Goal: Task Accomplishment & Management: Use online tool/utility

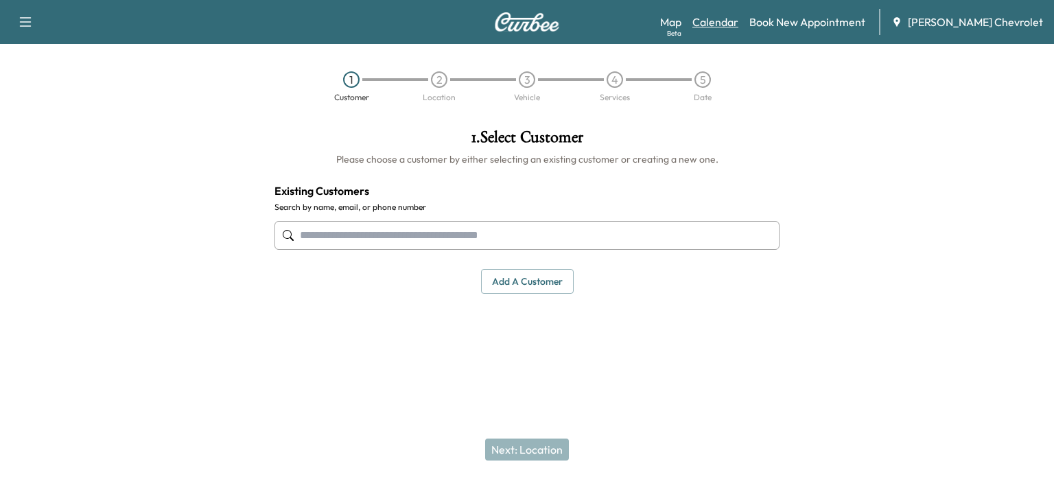
click at [738, 22] on link "Calendar" at bounding box center [715, 22] width 46 height 16
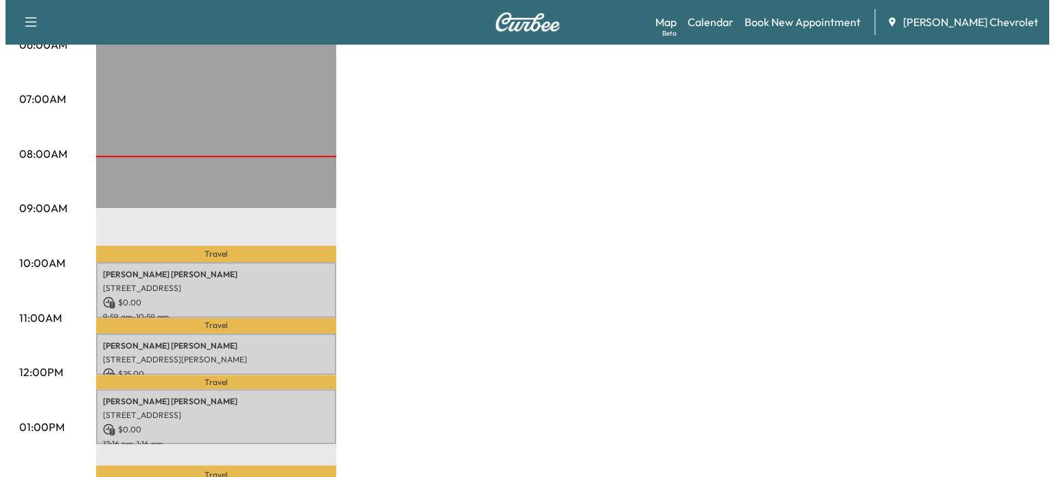
scroll to position [287, 0]
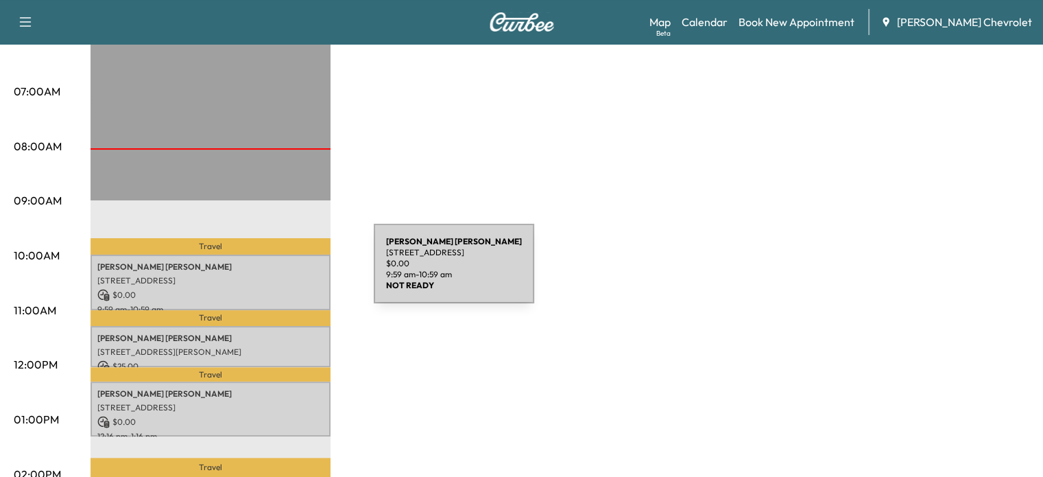
click at [271, 275] on p "[STREET_ADDRESS]" at bounding box center [210, 280] width 226 height 11
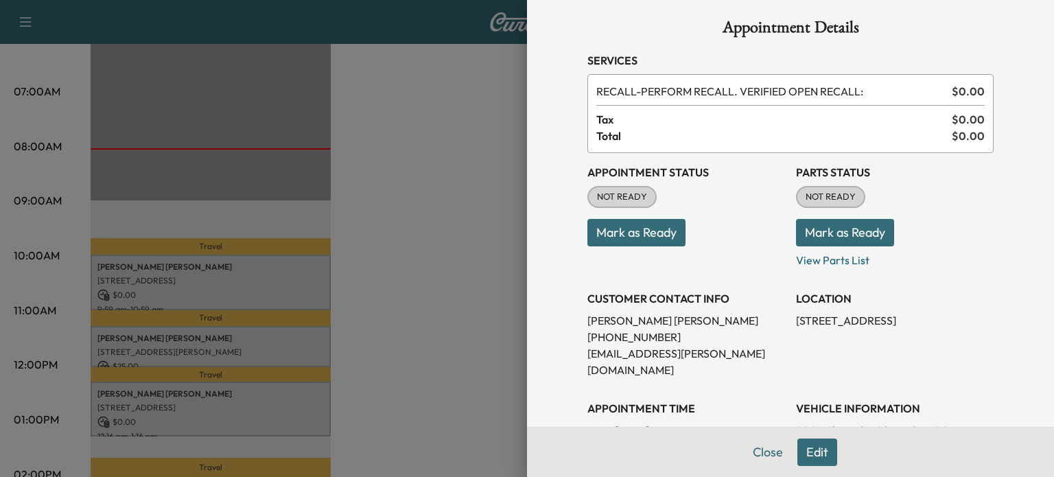
scroll to position [0, 0]
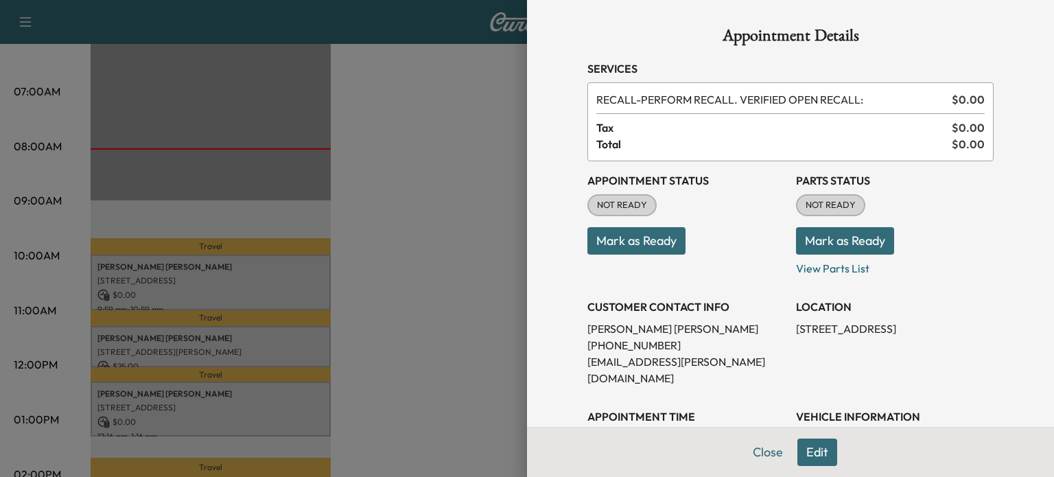
click at [595, 250] on button "Mark as Ready" at bounding box center [636, 240] width 98 height 27
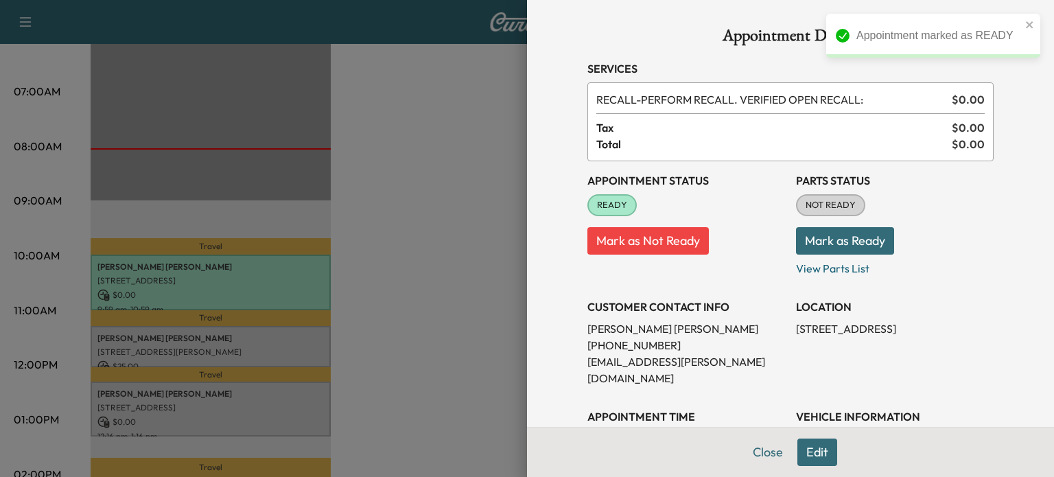
click at [848, 241] on button "Mark as Ready" at bounding box center [845, 240] width 98 height 27
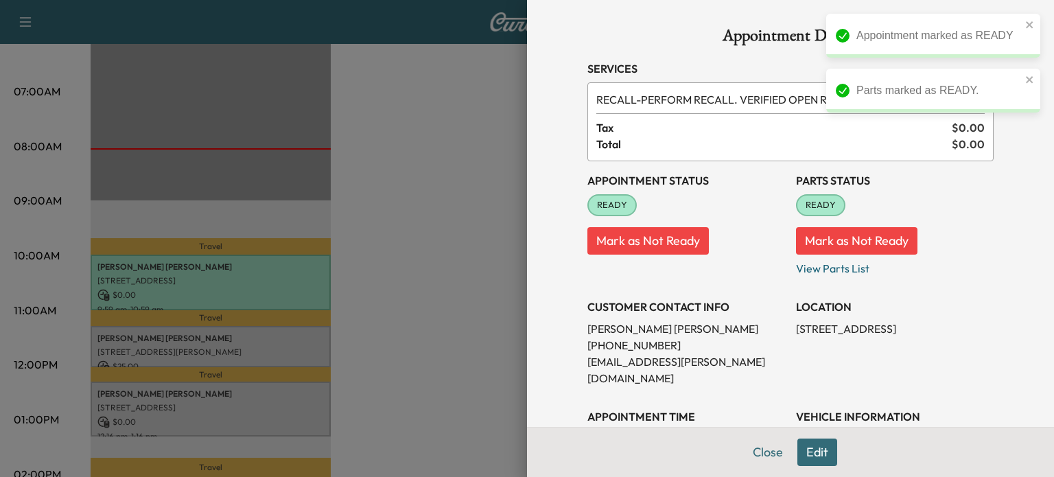
click at [420, 198] on div at bounding box center [527, 238] width 1054 height 477
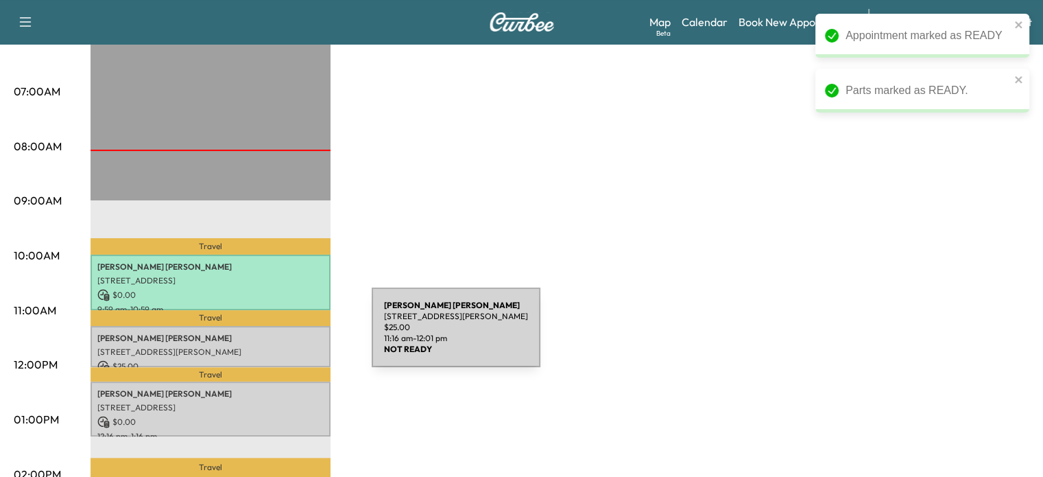
click at [269, 335] on p "[PERSON_NAME]" at bounding box center [210, 338] width 226 height 11
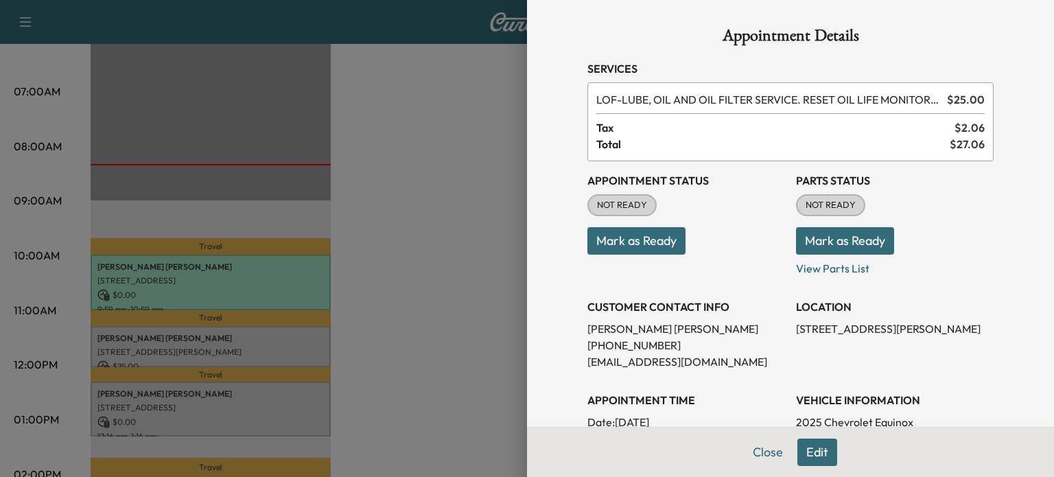
click at [620, 248] on button "Mark as Ready" at bounding box center [636, 240] width 98 height 27
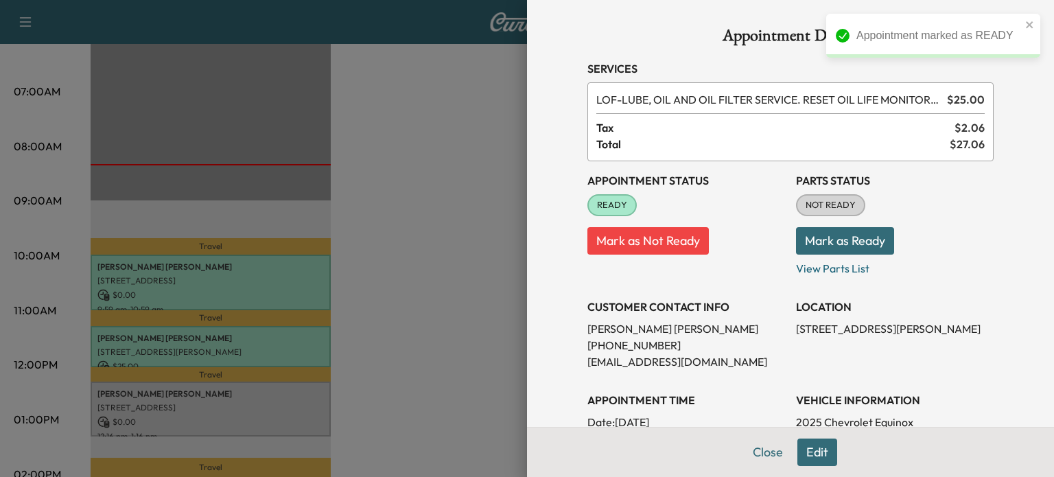
click at [830, 237] on button "Mark as Ready" at bounding box center [845, 240] width 98 height 27
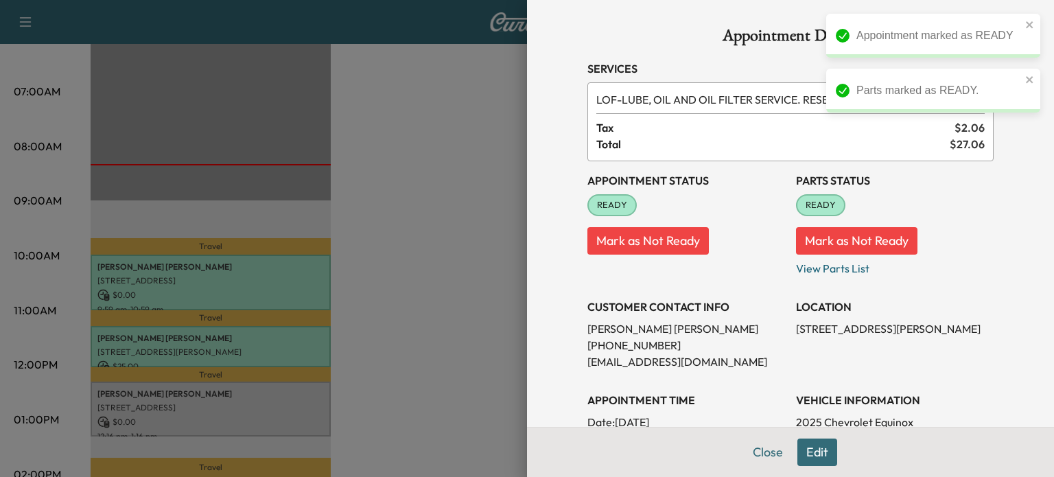
click at [488, 230] on div at bounding box center [527, 238] width 1054 height 477
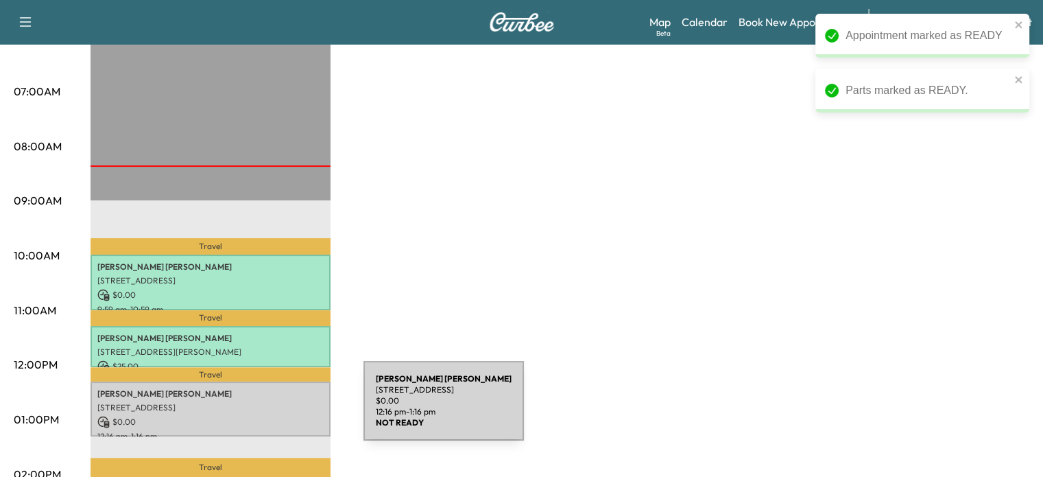
click at [261, 409] on div "[PERSON_NAME] [STREET_ADDRESS] $ 0.00 12:16 pm - 1:16 pm" at bounding box center [211, 409] width 240 height 56
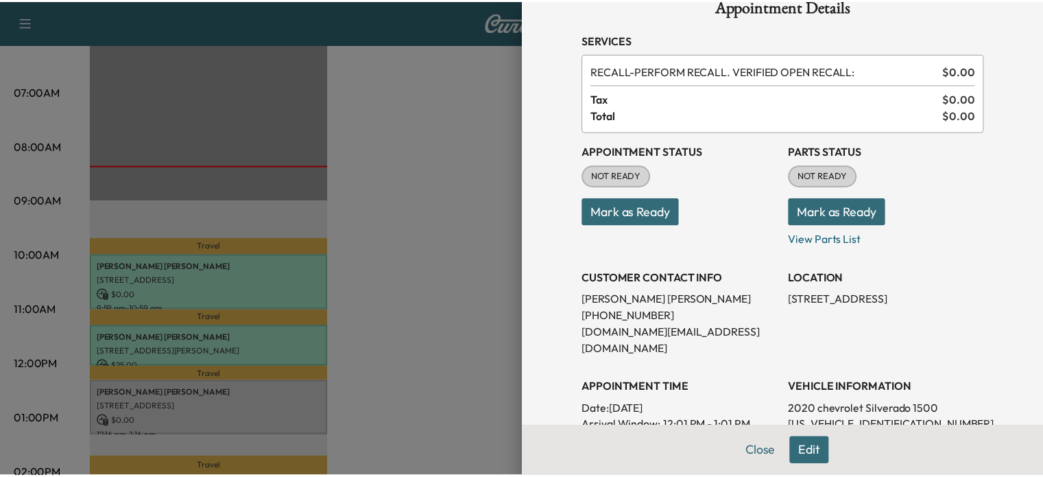
scroll to position [30, 0]
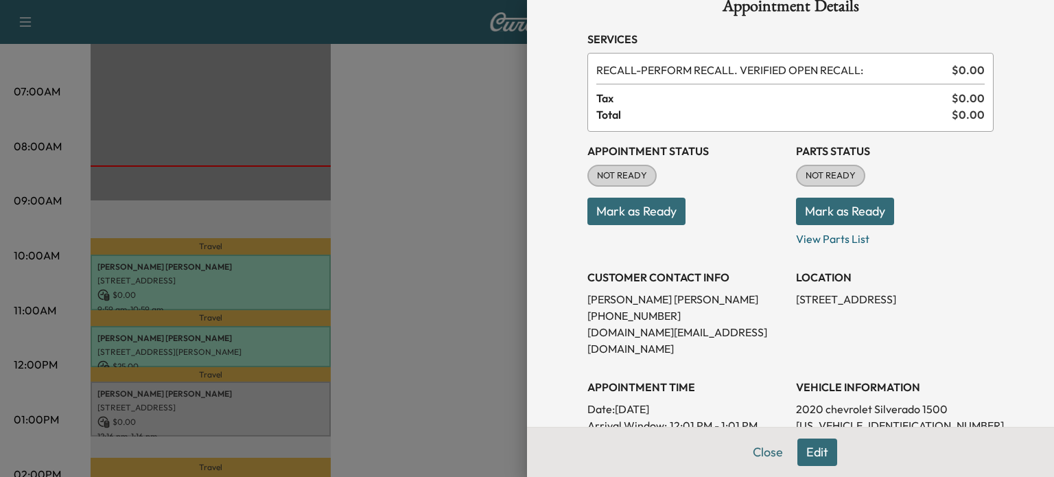
click at [659, 213] on button "Mark as Ready" at bounding box center [636, 211] width 98 height 27
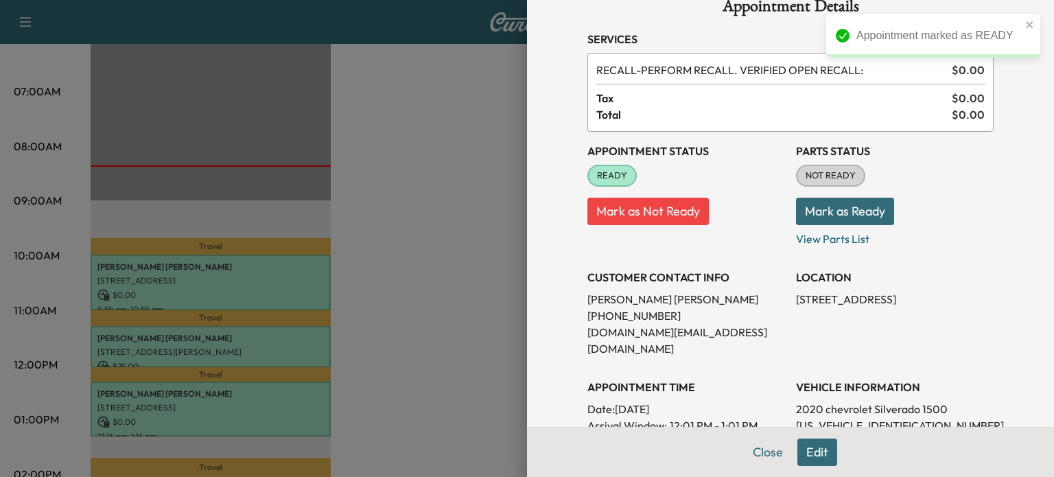
click at [851, 208] on button "Mark as Ready" at bounding box center [845, 211] width 98 height 27
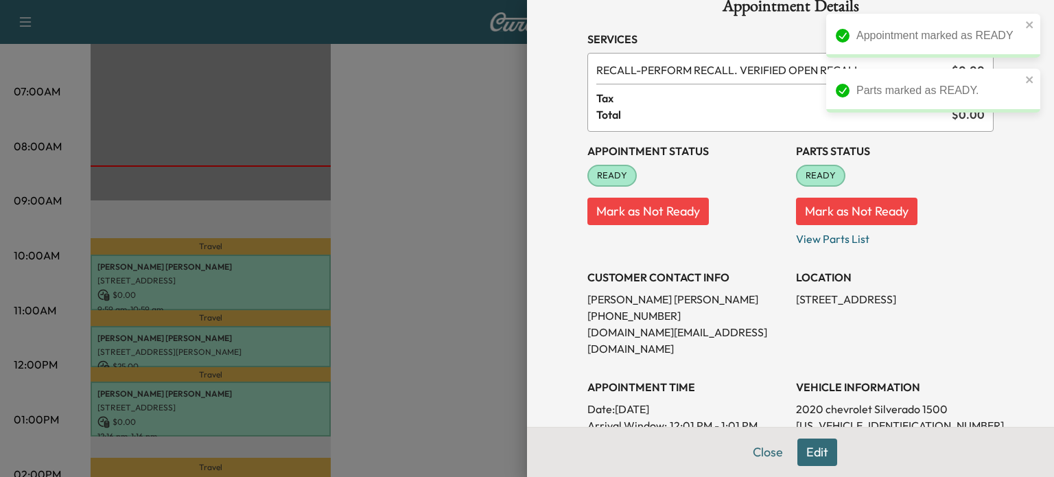
click at [453, 246] on div at bounding box center [527, 238] width 1054 height 477
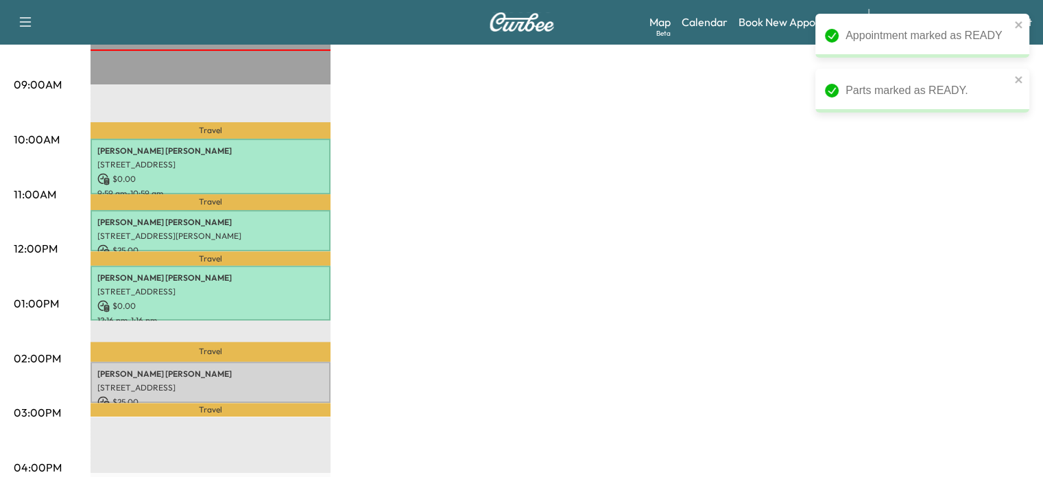
scroll to position [405, 0]
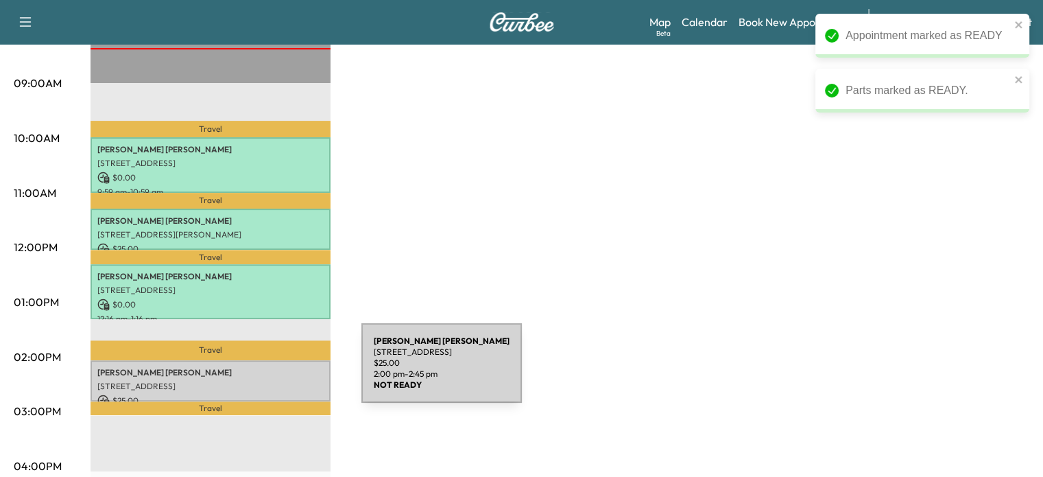
click at [259, 372] on div "[PERSON_NAME] [STREET_ADDRESS][PERSON_NAME] $ 25.00 2:00 pm - 2:45 pm" at bounding box center [211, 381] width 240 height 42
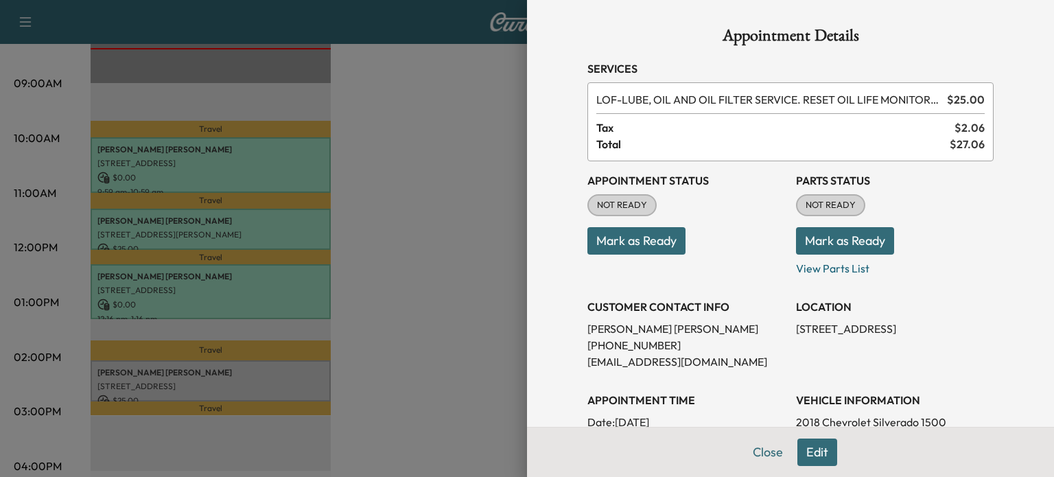
click at [651, 235] on button "Mark as Ready" at bounding box center [636, 240] width 98 height 27
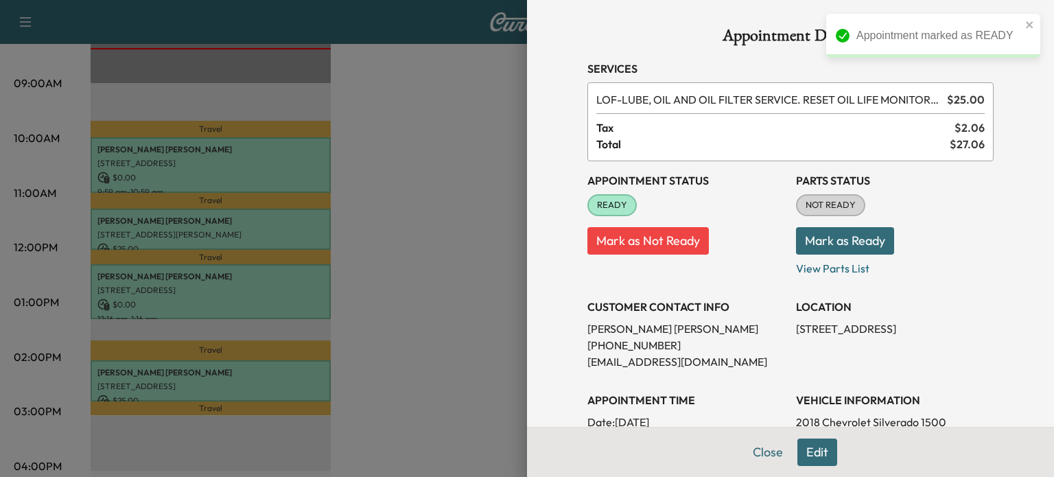
click at [840, 238] on button "Mark as Ready" at bounding box center [845, 240] width 98 height 27
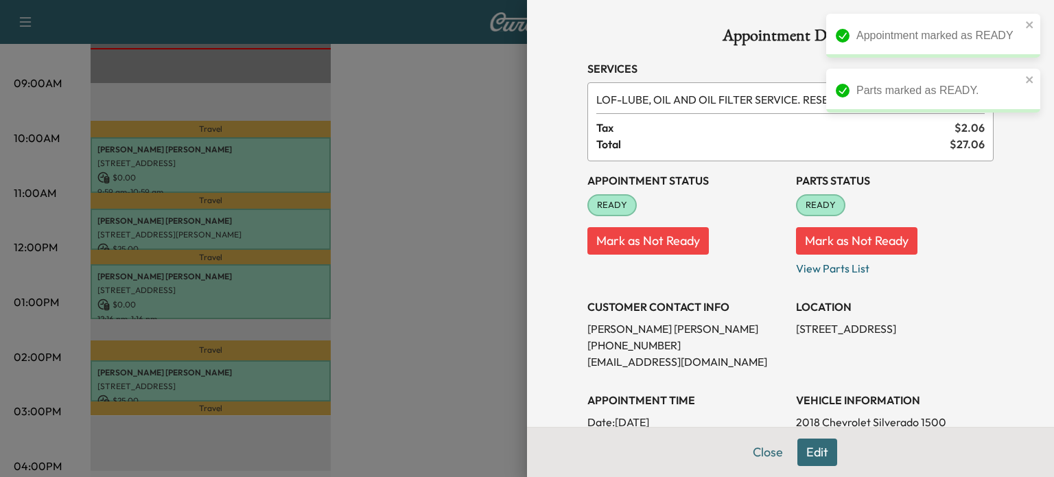
click at [447, 309] on div at bounding box center [527, 238] width 1054 height 477
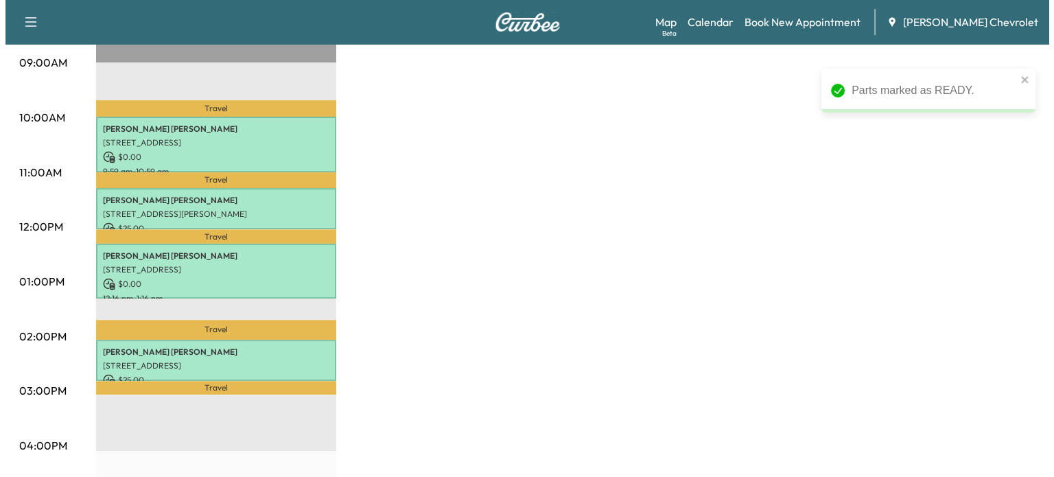
scroll to position [417, 0]
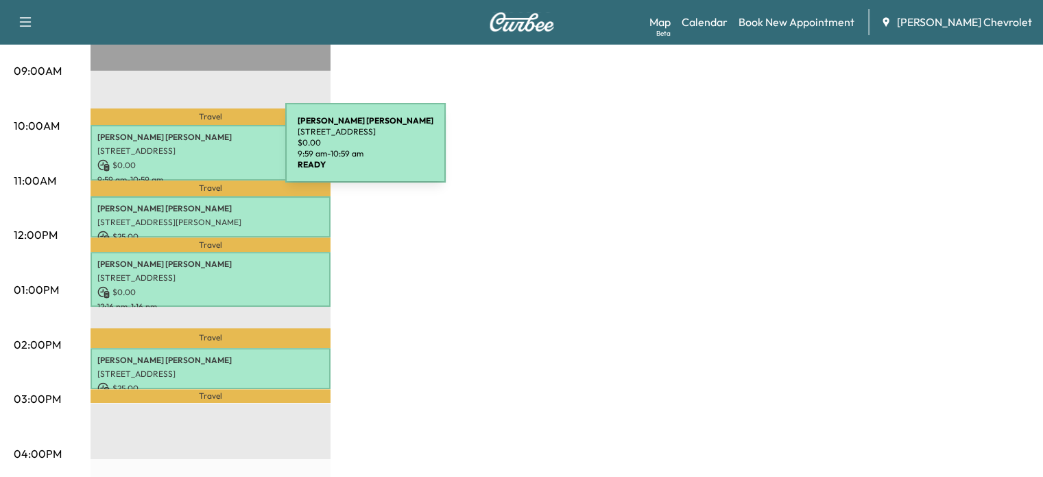
click at [182, 151] on p "[STREET_ADDRESS]" at bounding box center [210, 150] width 226 height 11
